Goal: Information Seeking & Learning: Understand process/instructions

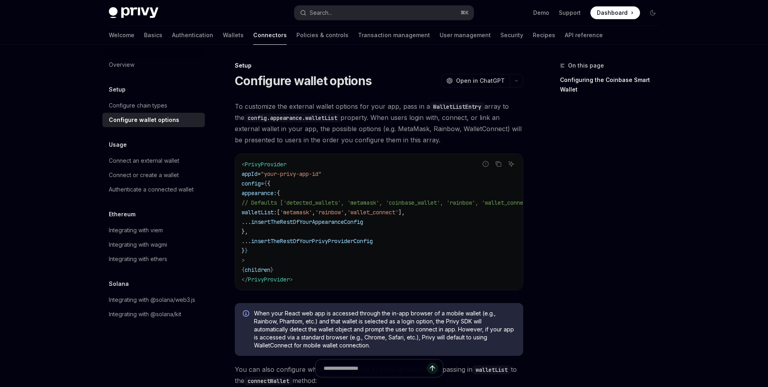
scroll to position [12, 0]
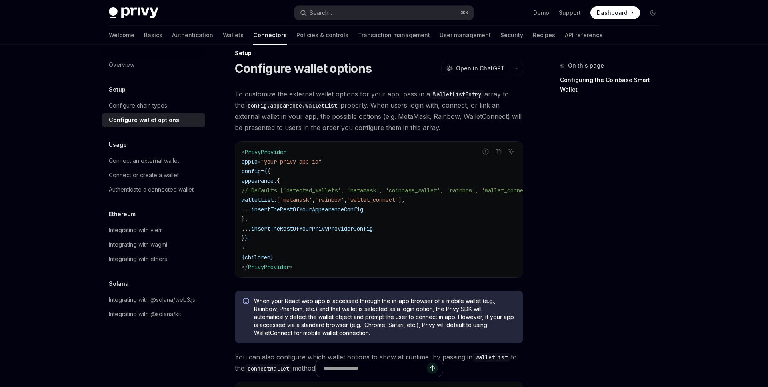
click at [312, 199] on span "'metamask'" at bounding box center [296, 199] width 32 height 7
click at [344, 197] on span "'rainbow'" at bounding box center [329, 199] width 29 height 7
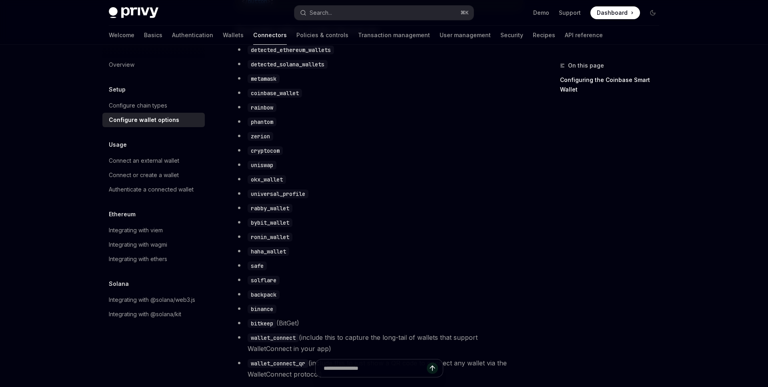
scroll to position [486, 0]
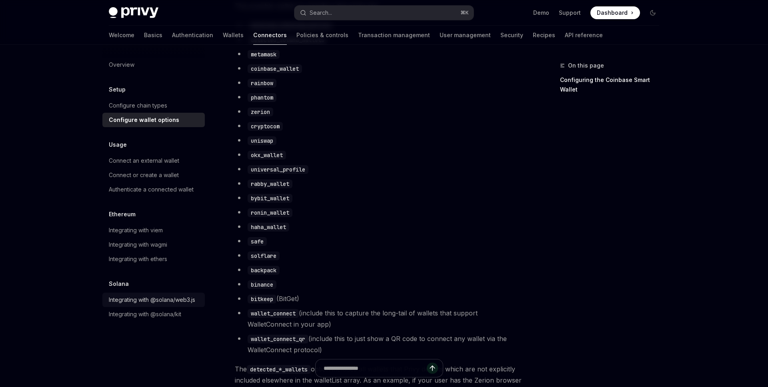
click at [144, 299] on div "Integrating with @solana/web3.js" at bounding box center [152, 300] width 86 height 10
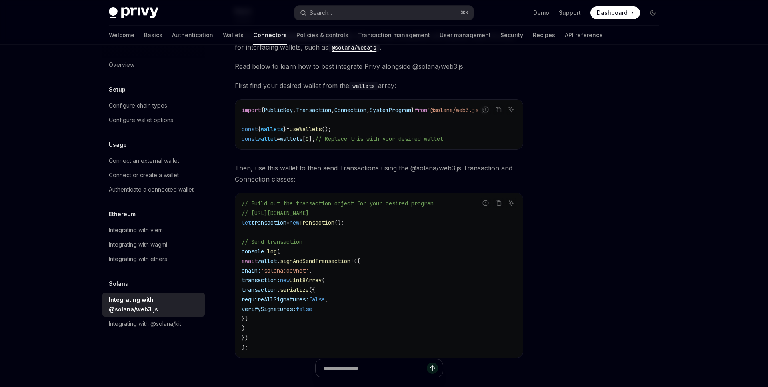
scroll to position [100, 0]
click at [137, 161] on div "Connect an external wallet" at bounding box center [144, 161] width 70 height 10
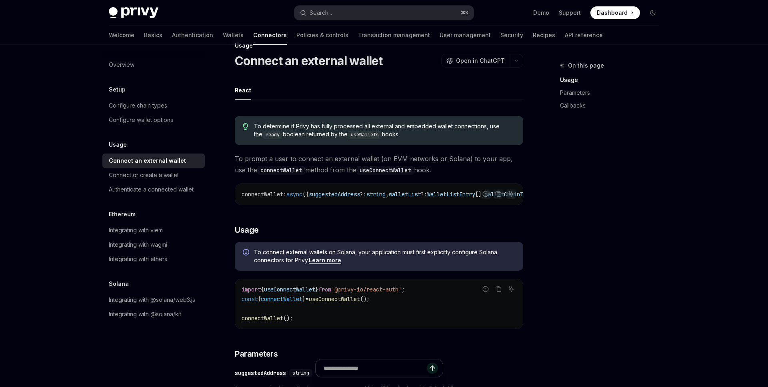
scroll to position [20, 0]
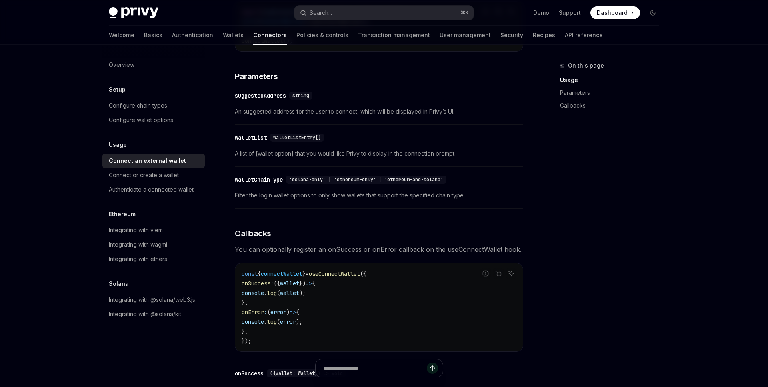
scroll to position [298, 0]
click at [253, 141] on div "walletList" at bounding box center [251, 137] width 32 height 8
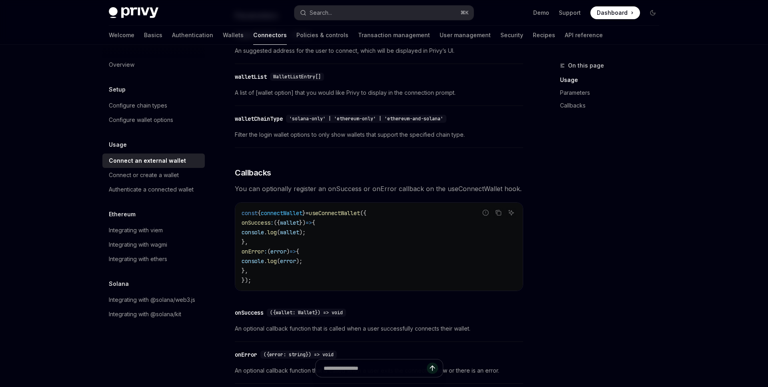
click at [253, 142] on div "To determine if Privy has fully processed all external and embedded wallet conn…" at bounding box center [379, 79] width 288 height 616
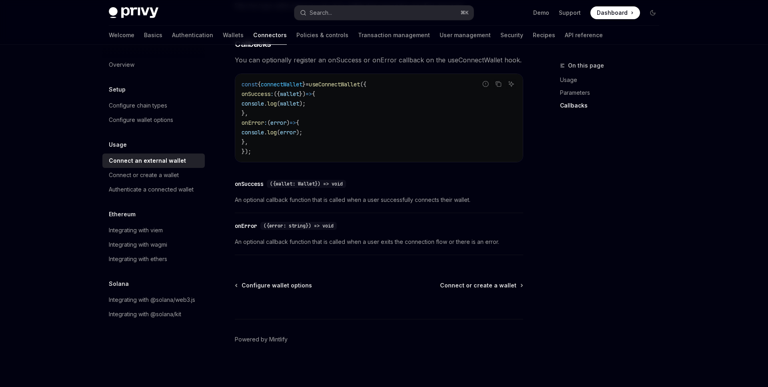
scroll to position [491, 0]
click at [179, 190] on div "Authenticate a connected wallet" at bounding box center [151, 190] width 85 height 10
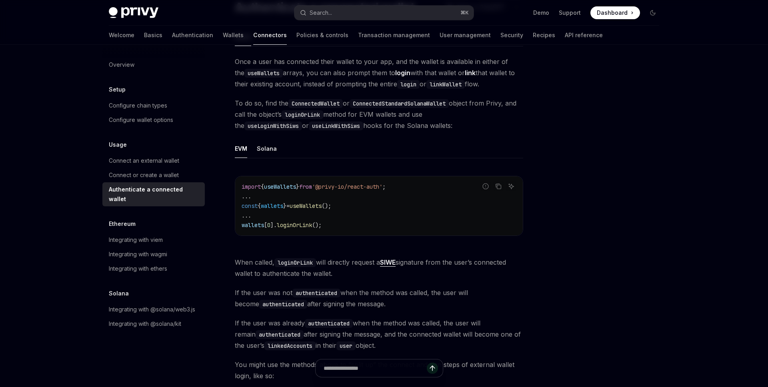
scroll to position [91, 0]
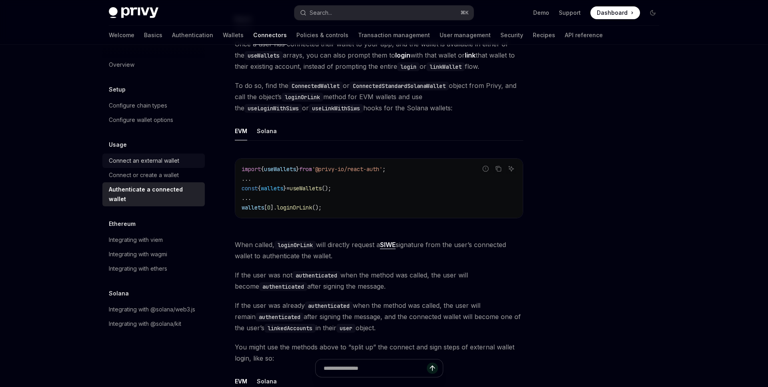
click at [152, 161] on div "Connect an external wallet" at bounding box center [144, 161] width 70 height 10
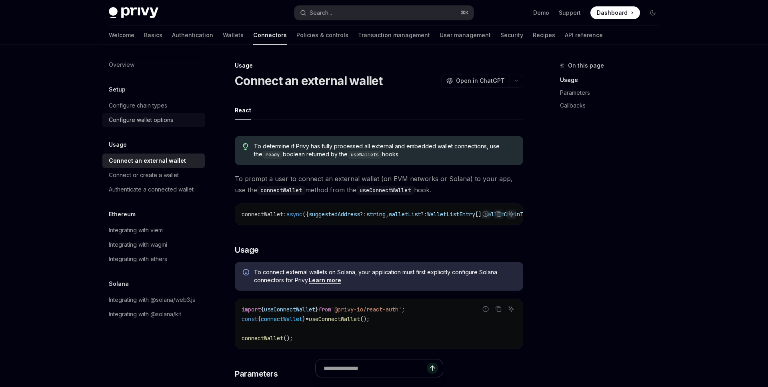
click at [148, 122] on div "Configure wallet options" at bounding box center [141, 120] width 64 height 10
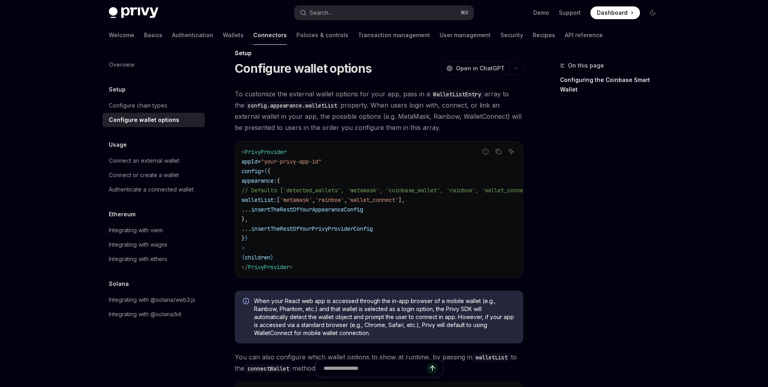
scroll to position [12, 0]
click at [175, 105] on div "Configure chain types" at bounding box center [154, 106] width 91 height 10
type textarea "*"
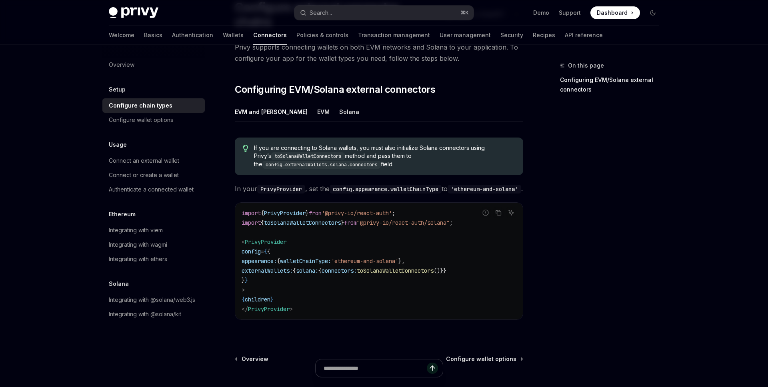
scroll to position [75, 0]
click at [318, 267] on span "solana:" at bounding box center [307, 269] width 22 height 7
click at [324, 257] on span "walletChainType:" at bounding box center [305, 259] width 51 height 7
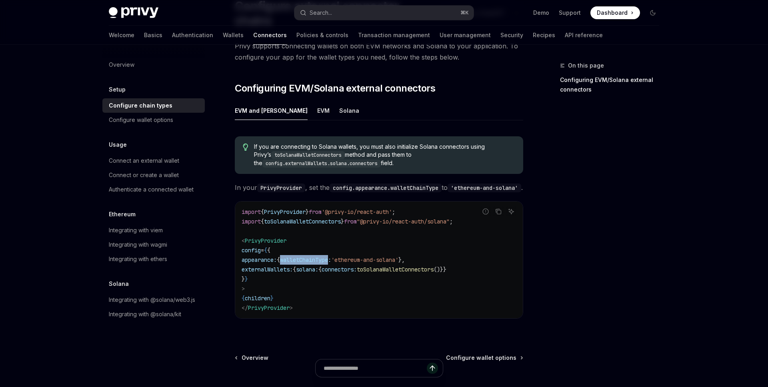
click at [324, 257] on span "walletChainType:" at bounding box center [305, 259] width 51 height 7
click at [361, 259] on span "'ethereum-and-solana'" at bounding box center [364, 259] width 67 height 7
click at [396, 267] on span "toSolanaWalletConnectors" at bounding box center [395, 269] width 77 height 7
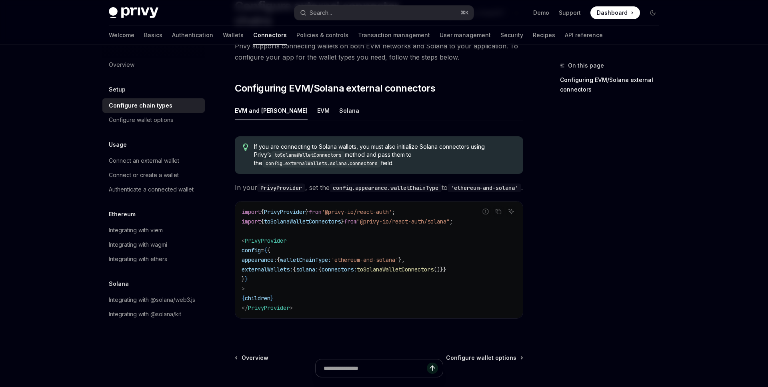
click at [293, 266] on span "externalWallets:" at bounding box center [266, 269] width 51 height 7
click at [343, 143] on span "If you are connecting to Solana wallets, you must also initialize Solana connec…" at bounding box center [384, 155] width 261 height 25
click at [316, 151] on code "toSolanaWalletConnectors" at bounding box center [308, 155] width 74 height 8
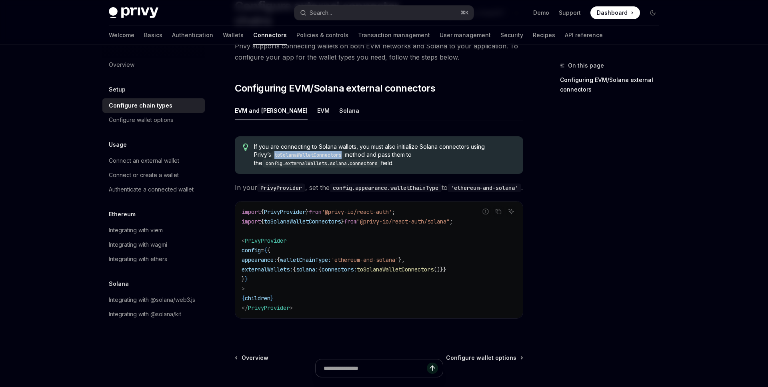
click at [367, 143] on span "If you are connecting to Solana wallets, you must also initialize Solana connec…" at bounding box center [384, 155] width 261 height 25
click at [381, 143] on span "If you are connecting to Solana wallets, you must also initialize Solana connec…" at bounding box center [384, 155] width 261 height 25
click at [375, 144] on span "If you are connecting to Solana wallets, you must also initialize Solana connec…" at bounding box center [384, 155] width 261 height 25
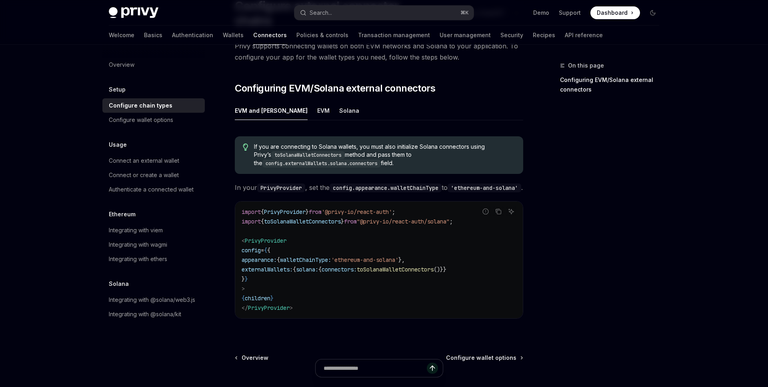
click at [375, 144] on span "If you are connecting to Solana wallets, you must also initialize Solana connec…" at bounding box center [384, 155] width 261 height 25
click at [363, 159] on code "config.externalWallets.solana.connectors" at bounding box center [321, 163] width 118 height 8
click at [383, 148] on span "If you are connecting to Solana wallets, you must also initialize Solana connec…" at bounding box center [384, 155] width 261 height 25
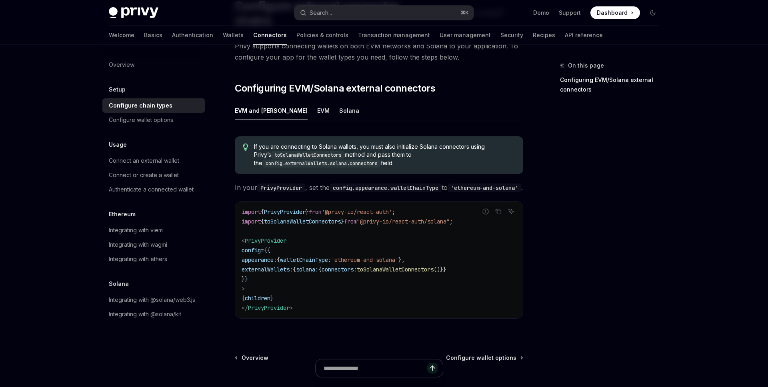
click at [360, 159] on code "config.externalWallets.solana.connectors" at bounding box center [321, 163] width 118 height 8
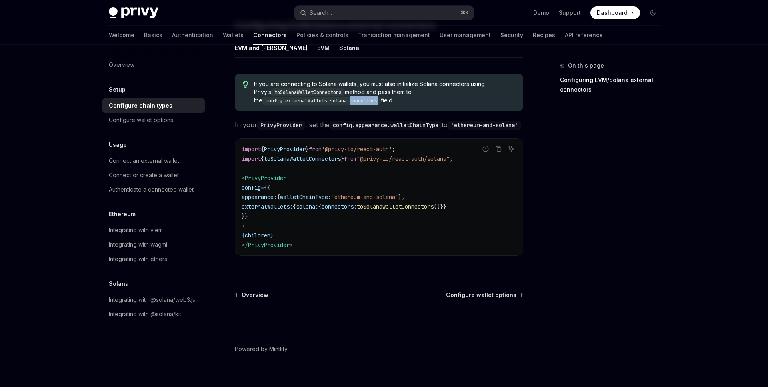
scroll to position [145, 0]
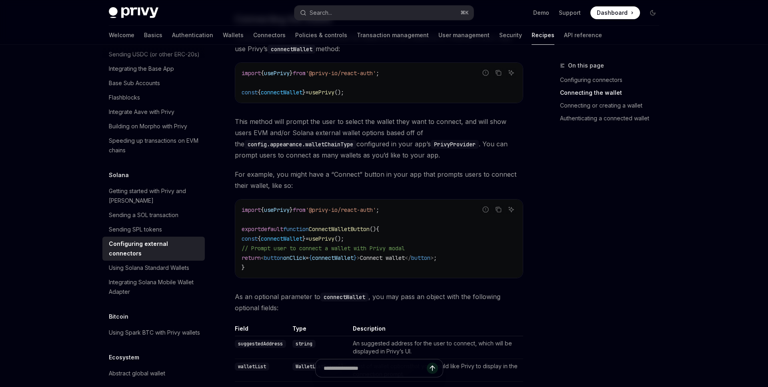
scroll to position [242, 0]
click at [278, 90] on div "import { usePrivy } from '@privy-io/react-auth' ; const { connectWallet } = use…" at bounding box center [378, 82] width 287 height 40
click at [283, 86] on div "import { usePrivy } from '@privy-io/react-auth' ; const { connectWallet } = use…" at bounding box center [378, 82] width 287 height 40
click at [287, 88] on span "connectWallet" at bounding box center [282, 91] width 42 height 7
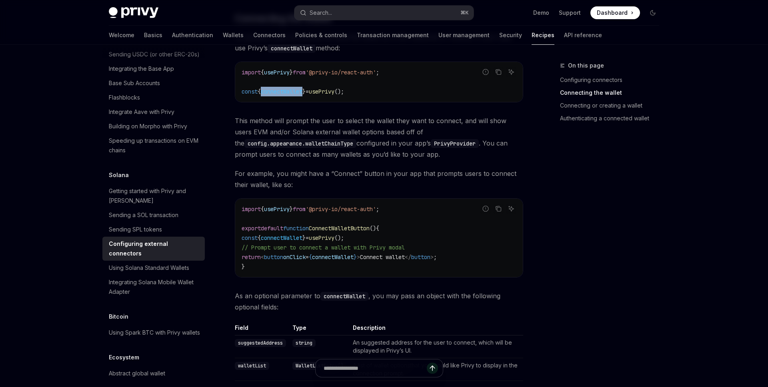
click at [287, 88] on span "connectWallet" at bounding box center [282, 91] width 42 height 7
click at [289, 69] on span "usePrivy" at bounding box center [277, 72] width 26 height 7
click at [277, 69] on span "usePrivy" at bounding box center [277, 72] width 26 height 7
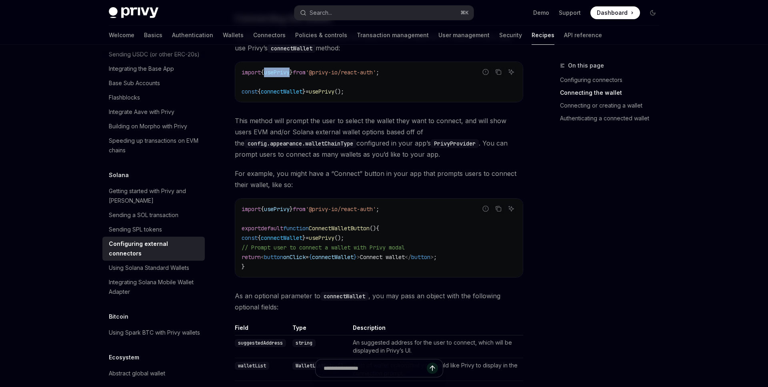
copy span "usePrivy"
click at [321, 139] on code "config.appearance.walletChainType" at bounding box center [300, 143] width 112 height 9
click at [322, 244] on span "// Prompt user to connect a wallet with Privy modal" at bounding box center [322, 247] width 163 height 7
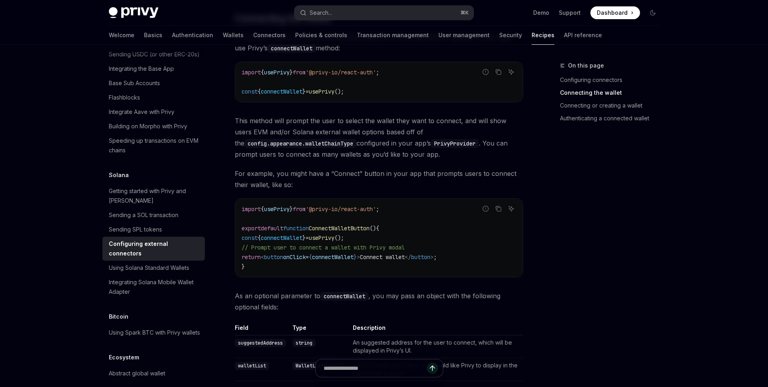
click at [322, 244] on span "// Prompt user to connect a wallet with Privy modal" at bounding box center [322, 247] width 163 height 7
click at [345, 244] on span "// Prompt user to connect a wallet with Privy modal" at bounding box center [322, 247] width 163 height 7
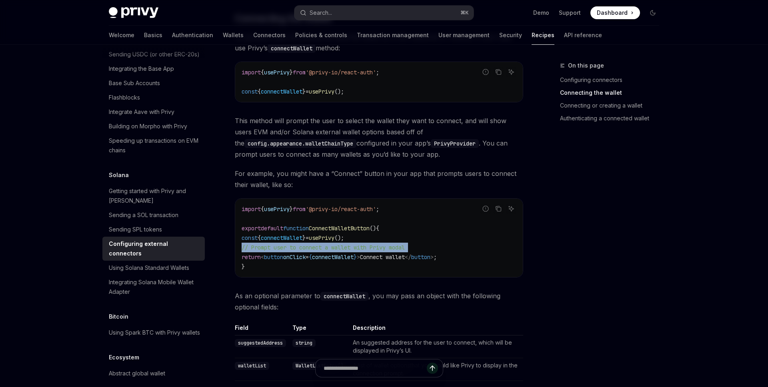
click at [345, 244] on span "// Prompt user to connect a wallet with Privy modal" at bounding box center [322, 247] width 163 height 7
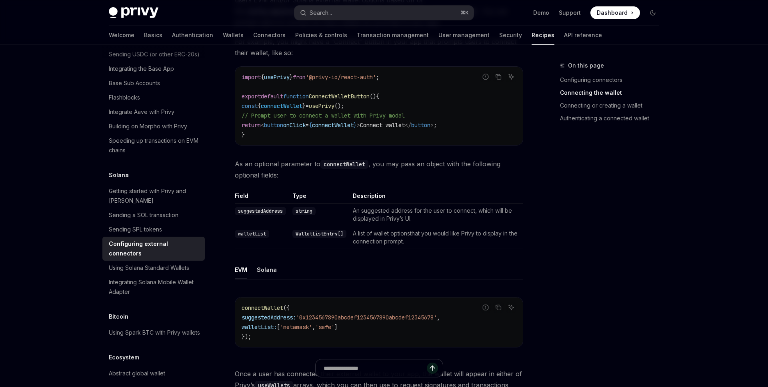
scroll to position [375, 0]
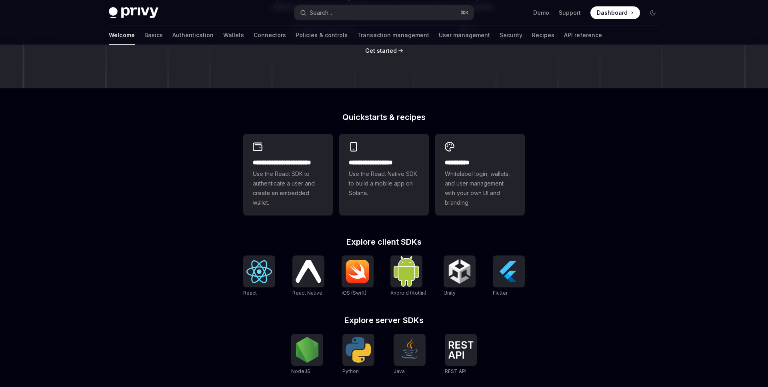
scroll to position [141, 0]
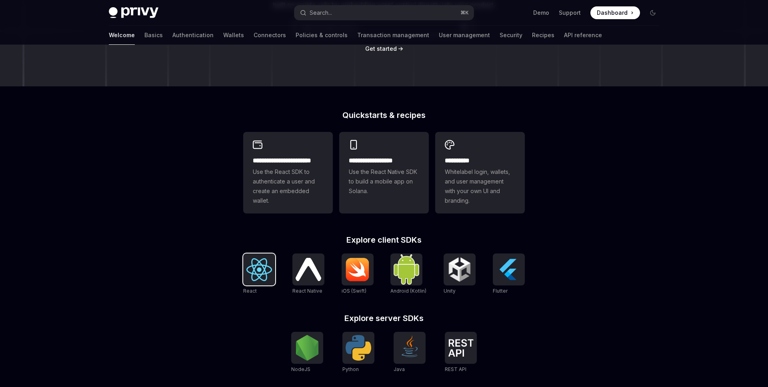
click at [263, 281] on div at bounding box center [259, 269] width 32 height 32
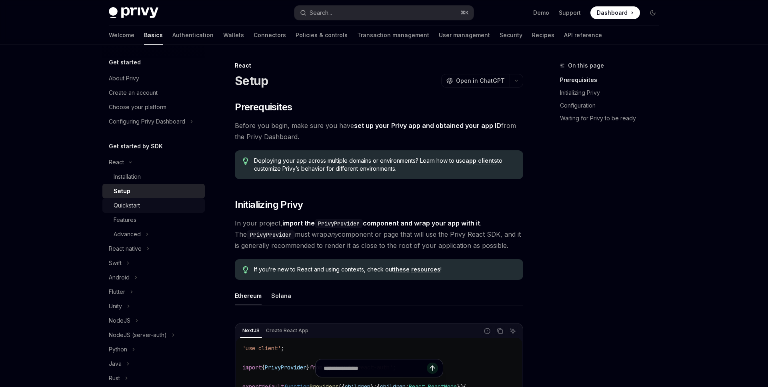
click at [162, 204] on div "Quickstart" at bounding box center [157, 206] width 86 height 10
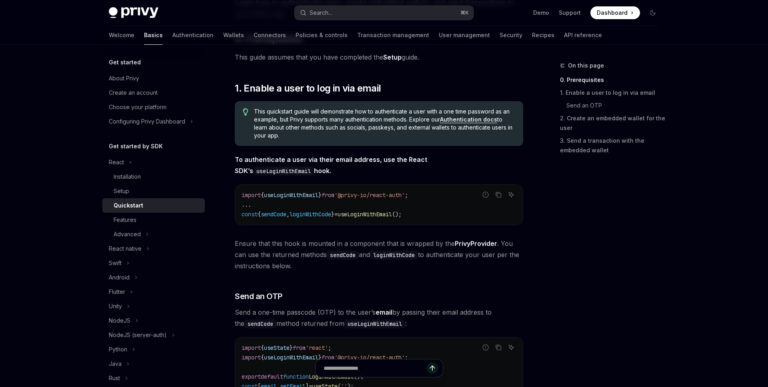
scroll to position [97, 0]
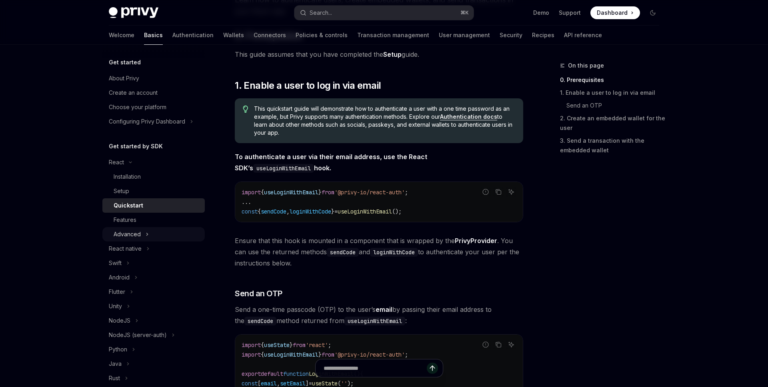
click at [146, 237] on icon "Toggle Advanced section" at bounding box center [147, 234] width 3 height 10
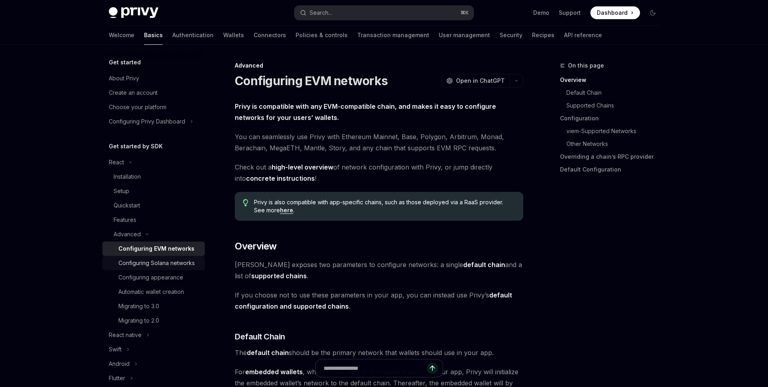
click at [174, 260] on div "Configuring Solana networks" at bounding box center [156, 263] width 76 height 10
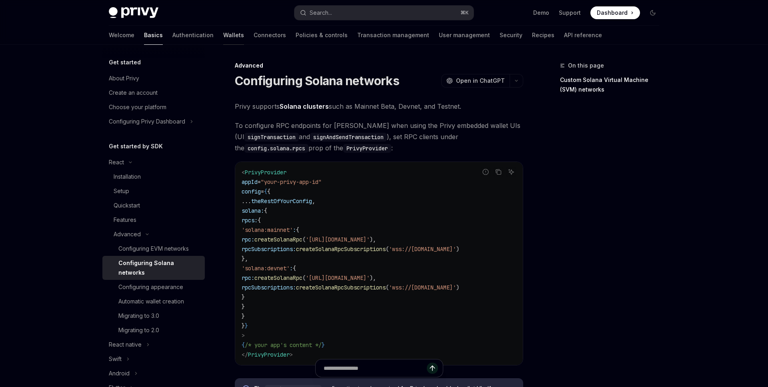
click at [223, 32] on link "Wallets" at bounding box center [233, 35] width 21 height 19
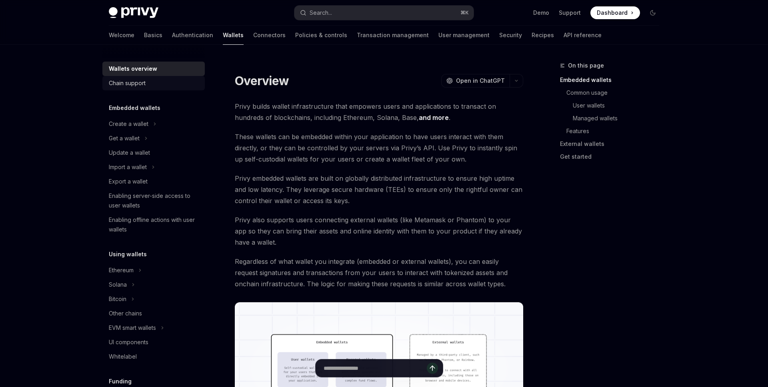
click at [150, 87] on div "Chain support" at bounding box center [154, 83] width 91 height 10
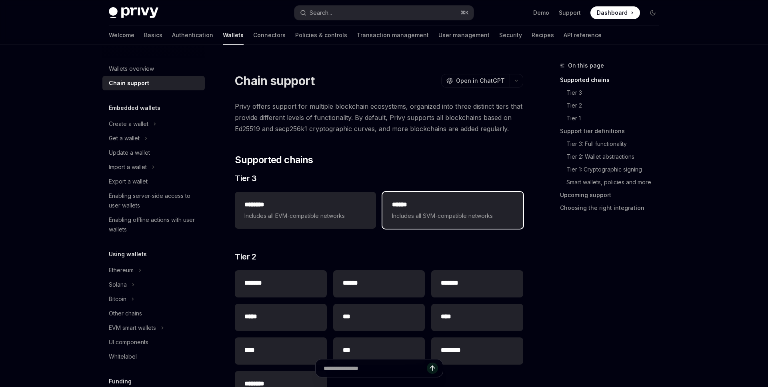
click at [403, 198] on div "****** Includes all SVM-compatible networks" at bounding box center [452, 210] width 141 height 37
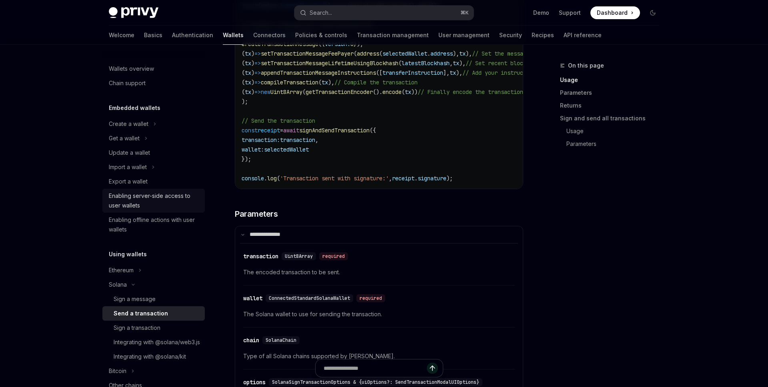
scroll to position [700, 0]
click at [137, 66] on div "Wallets overview" at bounding box center [131, 69] width 45 height 10
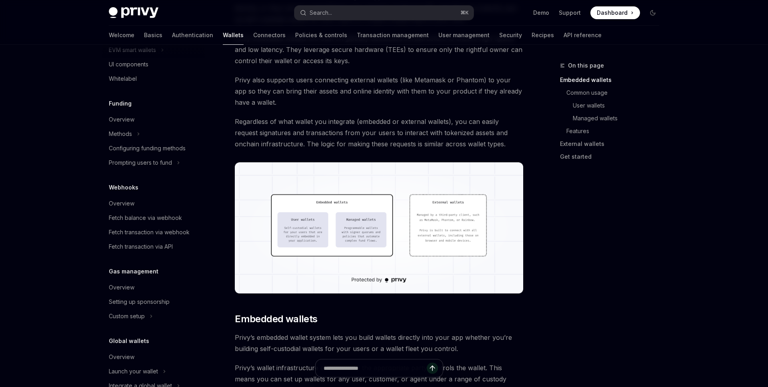
scroll to position [381, 0]
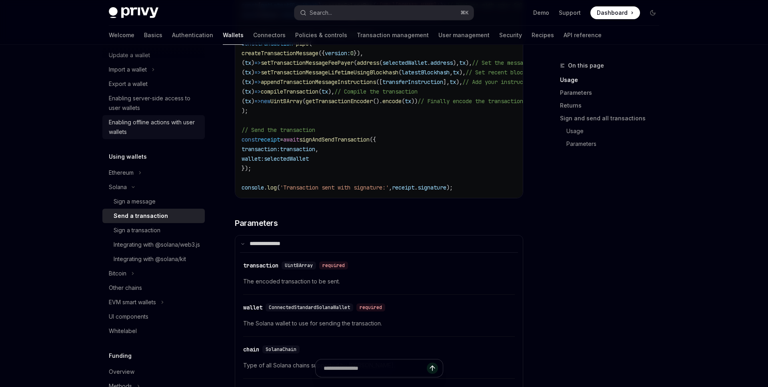
scroll to position [700, 0]
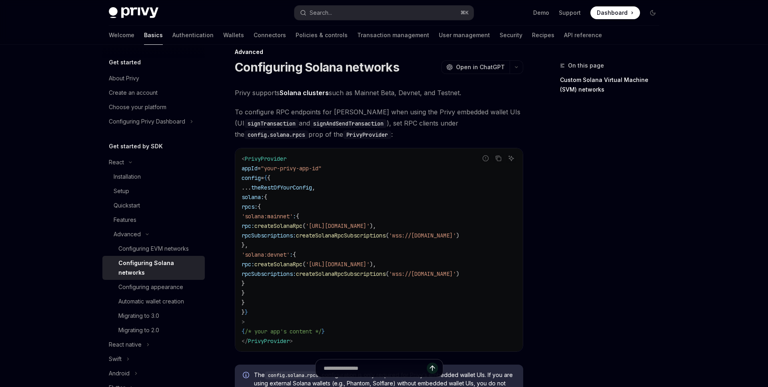
scroll to position [14, 0]
click at [150, 200] on link "Quickstart" at bounding box center [153, 205] width 102 height 14
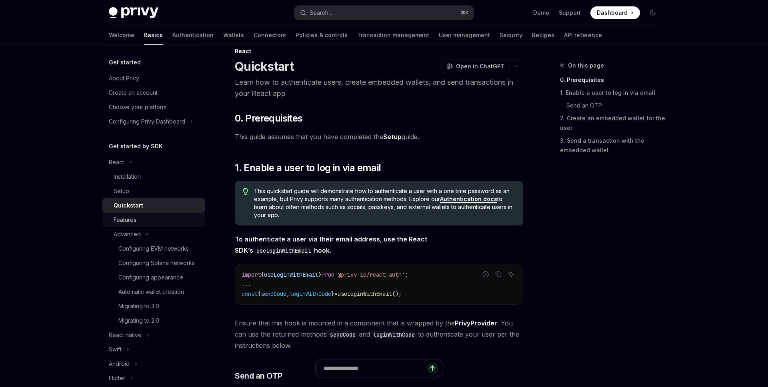
click at [141, 220] on div "Features" at bounding box center [157, 220] width 86 height 10
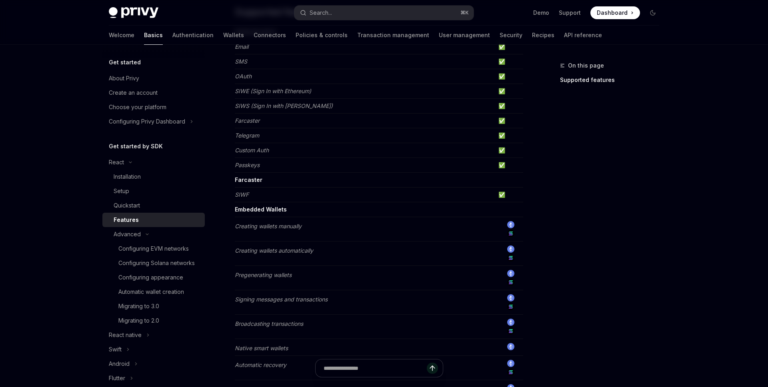
scroll to position [118, 0]
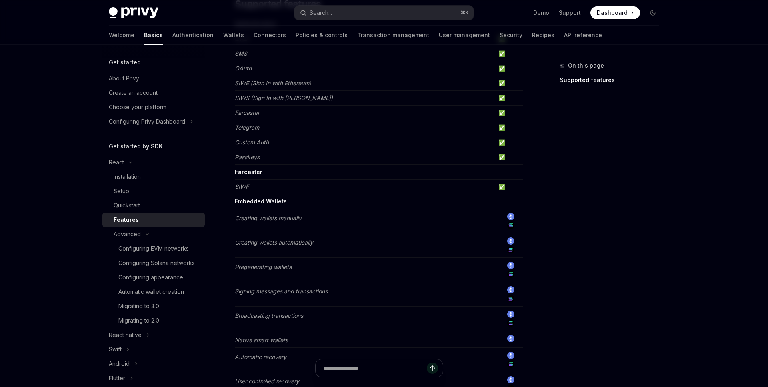
click at [269, 204] on strong "Embedded Wallets" at bounding box center [261, 201] width 52 height 7
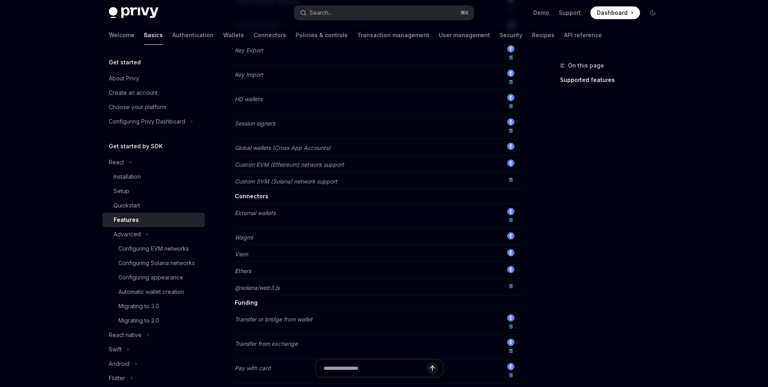
scroll to position [499, 0]
click at [271, 213] on em "External wallets" at bounding box center [255, 210] width 41 height 7
click at [258, 260] on td "Ethers" at bounding box center [365, 268] width 260 height 17
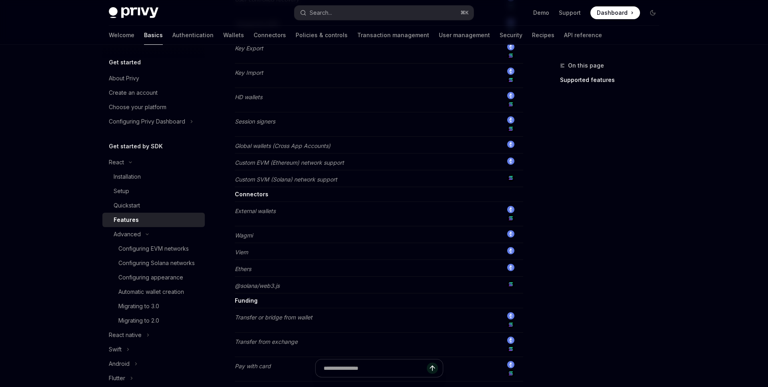
click at [257, 290] on td "@solana/web3.js" at bounding box center [365, 285] width 260 height 17
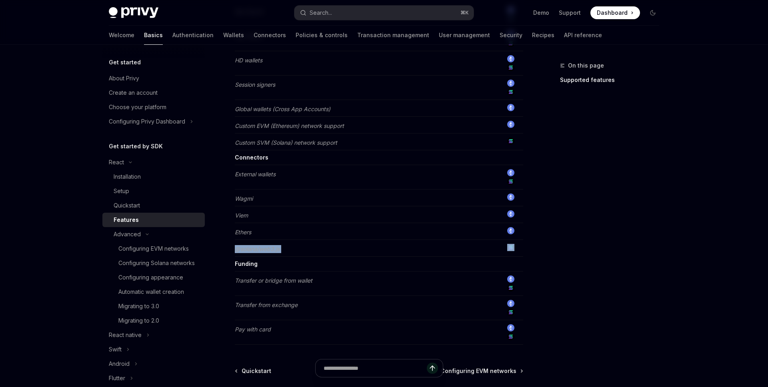
scroll to position [540, 0]
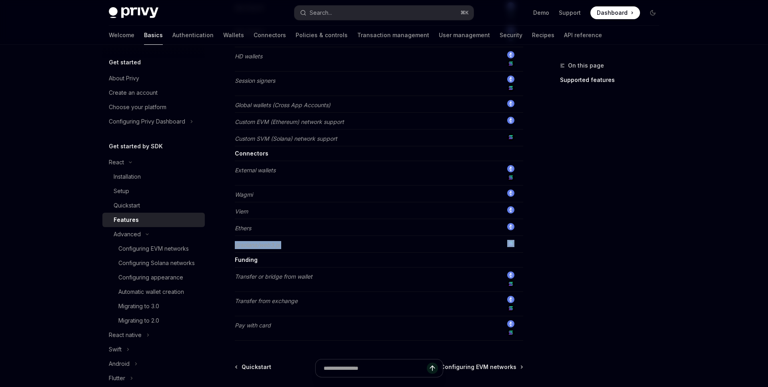
click at [257, 290] on td "Transfer or bridge from wallet" at bounding box center [365, 279] width 260 height 24
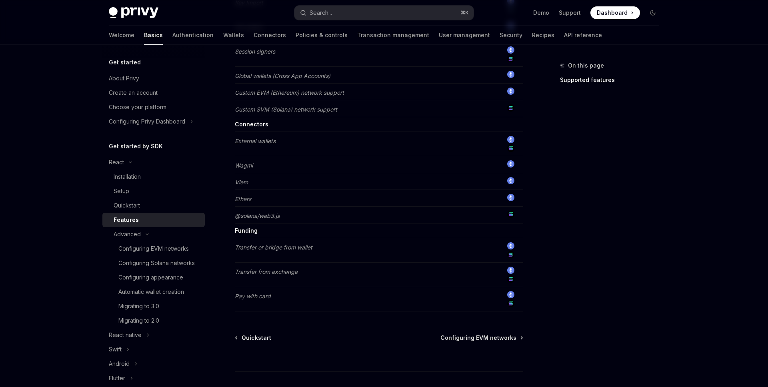
scroll to position [597, 0]
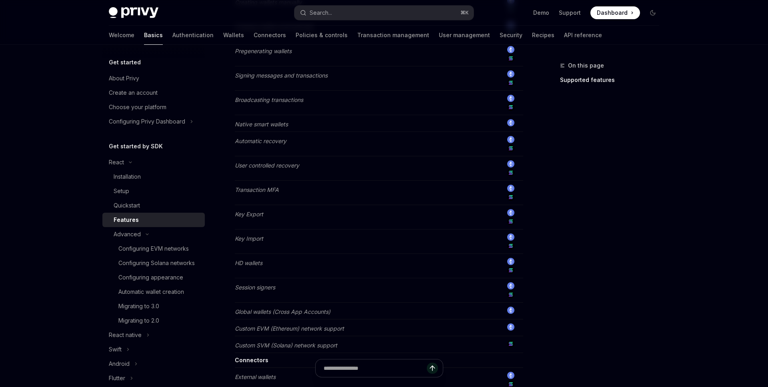
scroll to position [0, 0]
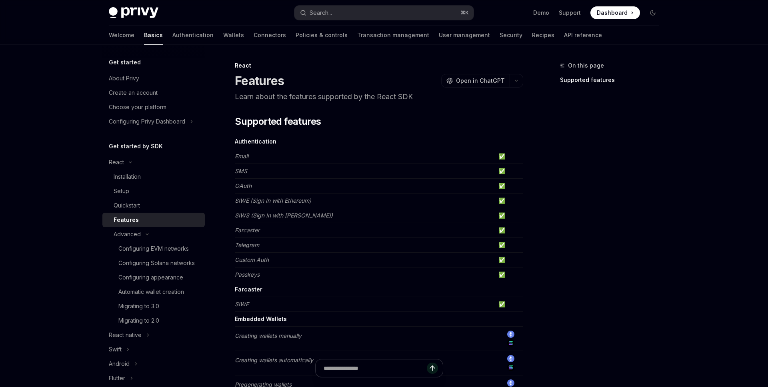
click at [566, 80] on link "Supported features" at bounding box center [613, 80] width 106 height 13
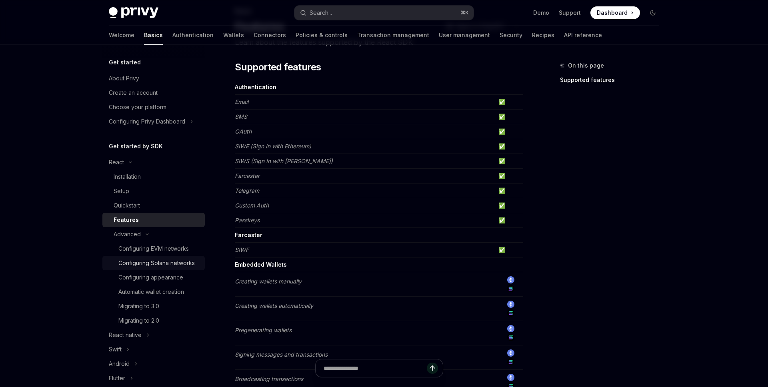
click at [166, 265] on div "Configuring Solana networks" at bounding box center [156, 263] width 76 height 10
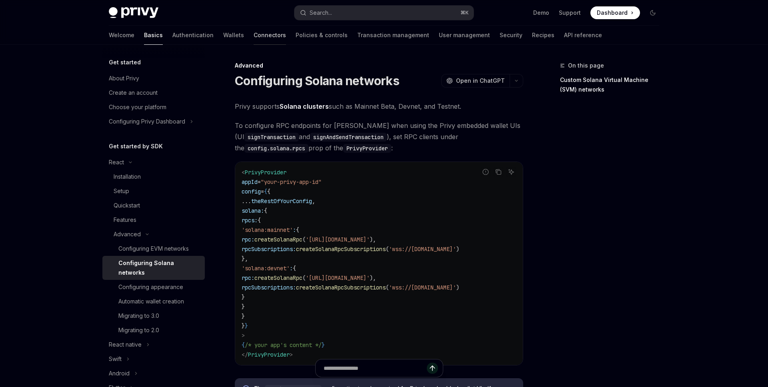
click at [253, 32] on link "Connectors" at bounding box center [269, 35] width 32 height 19
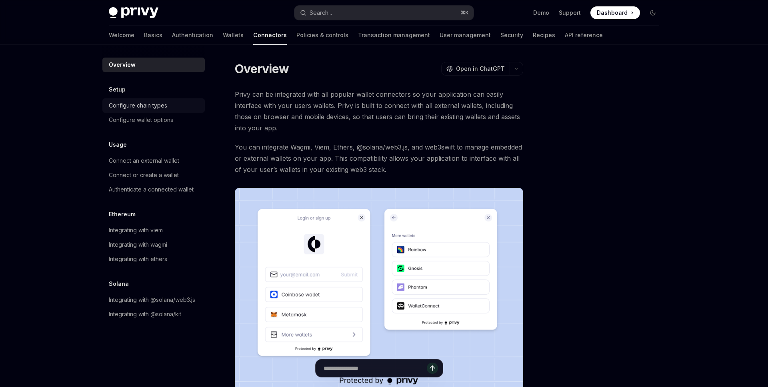
click at [156, 104] on div "Configure chain types" at bounding box center [138, 106] width 58 height 10
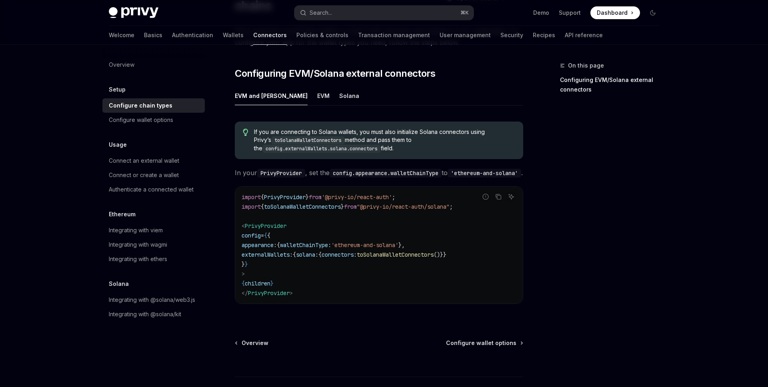
scroll to position [91, 0]
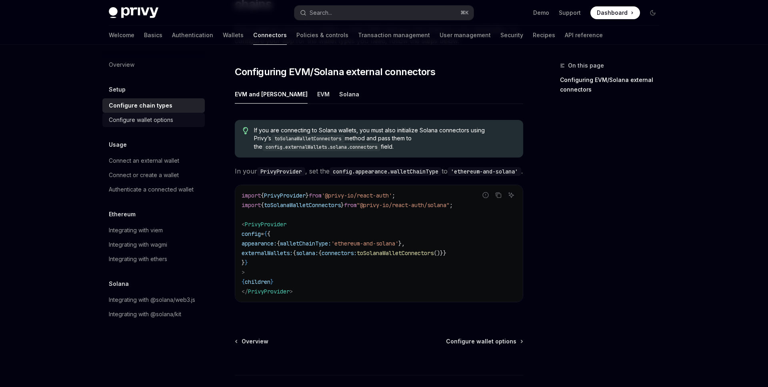
click at [173, 122] on div "Configure wallet options" at bounding box center [154, 120] width 91 height 10
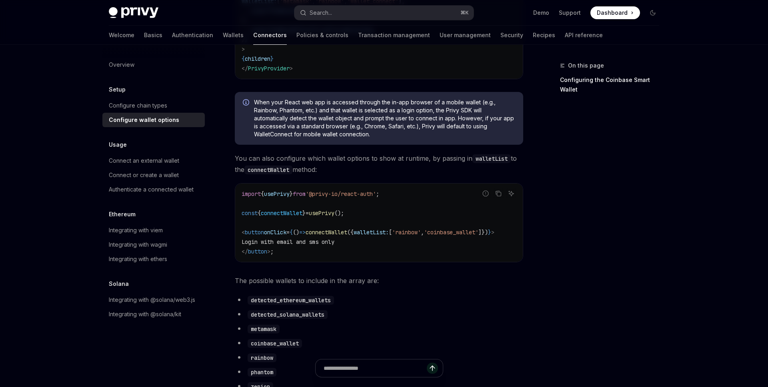
scroll to position [212, 0]
click at [186, 162] on div "Connect an external wallet" at bounding box center [154, 161] width 91 height 10
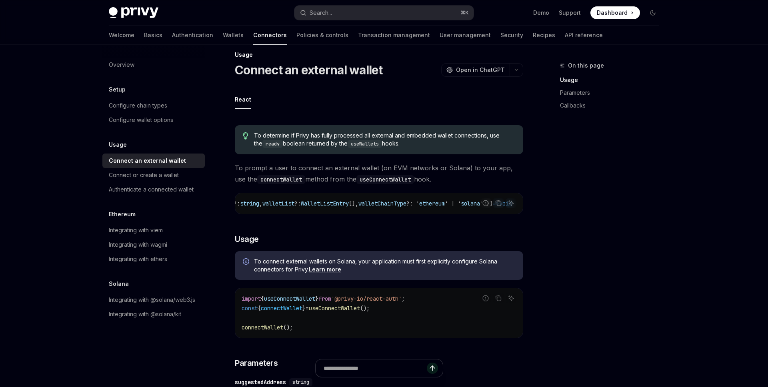
scroll to position [0, 185]
click at [356, 205] on span "walletChainType" at bounding box center [374, 203] width 48 height 7
copy span "walletChainType"
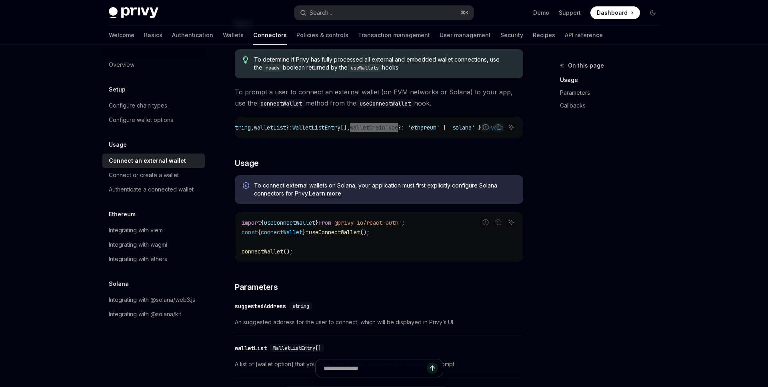
scroll to position [96, 0]
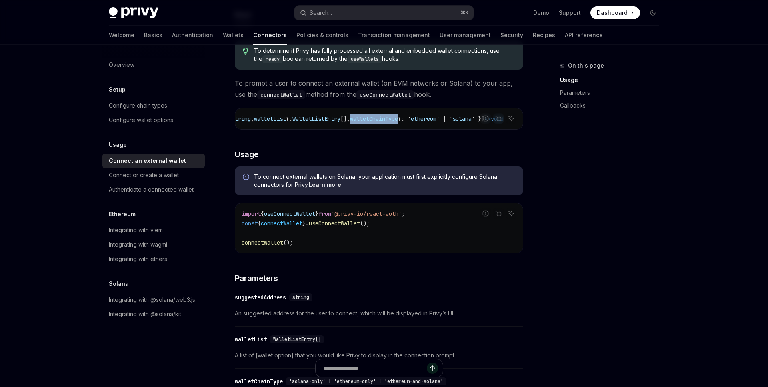
click at [335, 227] on span "useConnectWallet" at bounding box center [334, 223] width 51 height 7
copy span "useConnectWallet"
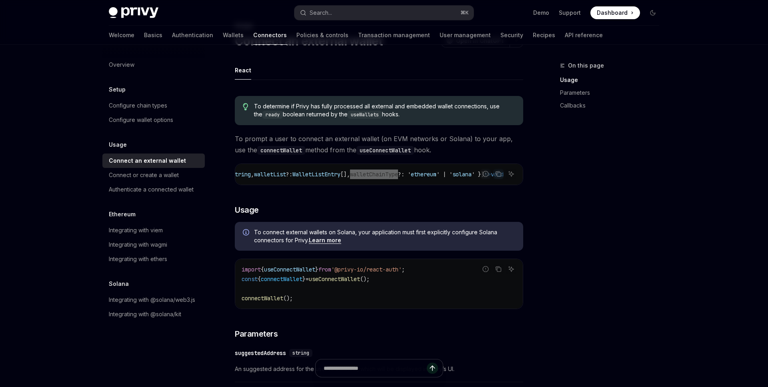
scroll to position [0, 158]
click at [395, 177] on span "walletChainType" at bounding box center [374, 174] width 48 height 7
copy span "walletChainType"
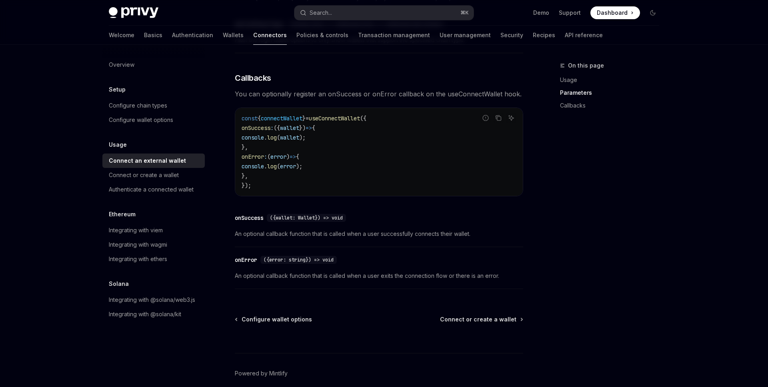
scroll to position [491, 0]
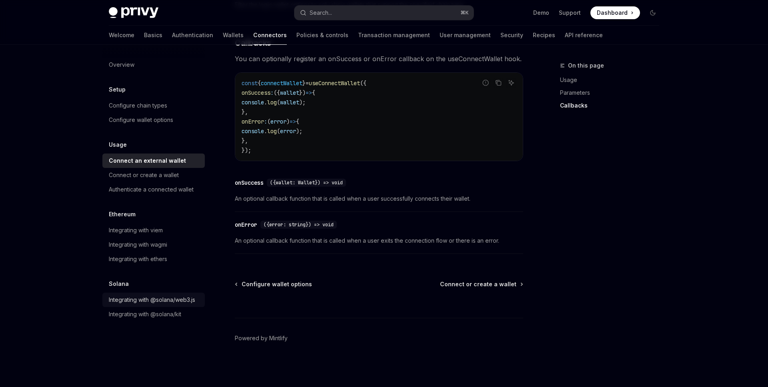
click at [171, 300] on div "Integrating with @solana/web3.js" at bounding box center [152, 300] width 86 height 10
type textarea "*"
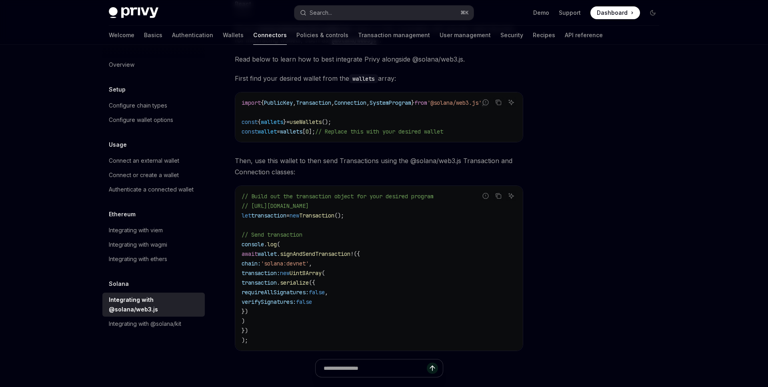
click at [323, 261] on code "// Build out the transaction object for your desired program // https://solana-…" at bounding box center [378, 268] width 275 height 154
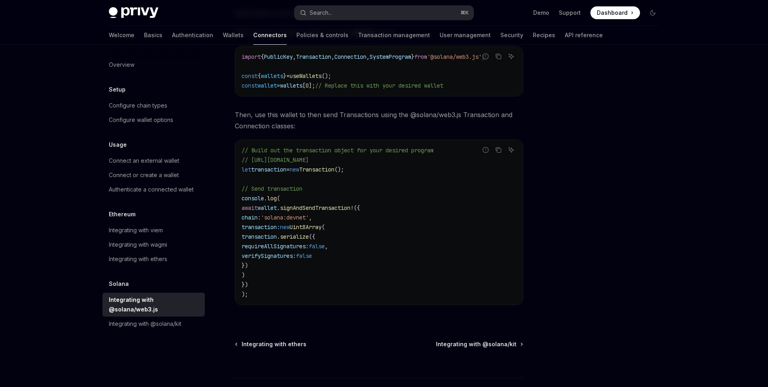
scroll to position [215, 0]
